Goal: Information Seeking & Learning: Find specific fact

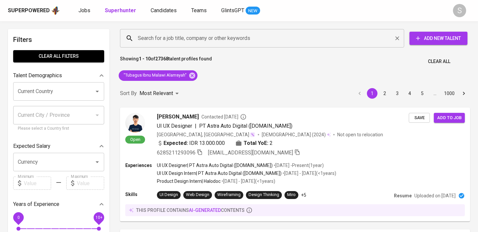
click at [171, 39] on input "Search for a job title, company or other keywords" at bounding box center [263, 38] width 255 height 13
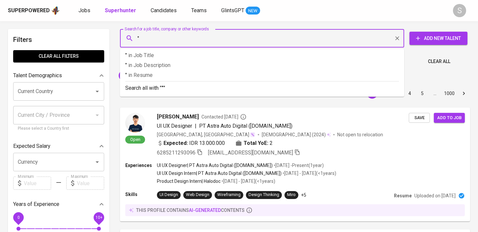
paste input "[PERSON_NAME]"
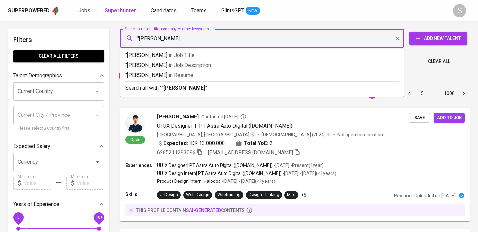
type input ""[PERSON_NAME]""
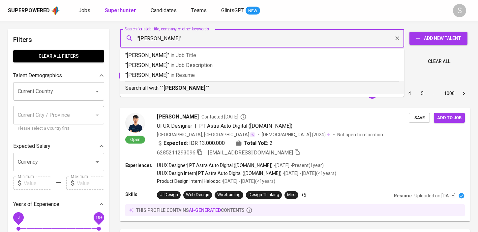
click at [177, 83] on div "Search all with " "[PERSON_NAME]" "" at bounding box center [262, 86] width 274 height 11
click at [182, 88] on div "Sort By Most Relevant MOST_RELEVANT 1 2 3 4 5 … 1000" at bounding box center [295, 93] width 358 height 20
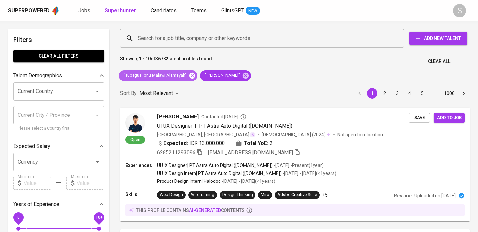
click at [194, 76] on icon at bounding box center [192, 75] width 6 height 6
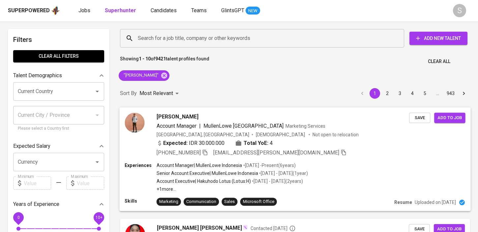
click at [135, 124] on img at bounding box center [135, 122] width 20 height 20
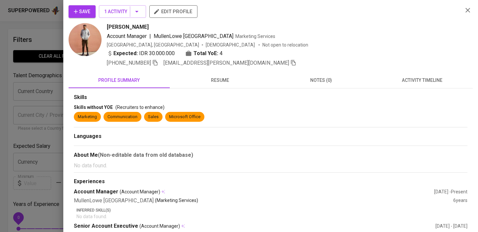
click at [75, 41] on img at bounding box center [85, 39] width 33 height 33
click at [156, 64] on icon "button" at bounding box center [155, 63] width 6 height 6
click at [468, 12] on icon "button" at bounding box center [468, 10] width 8 height 8
